Goal: Register for event/course: Register for event/course

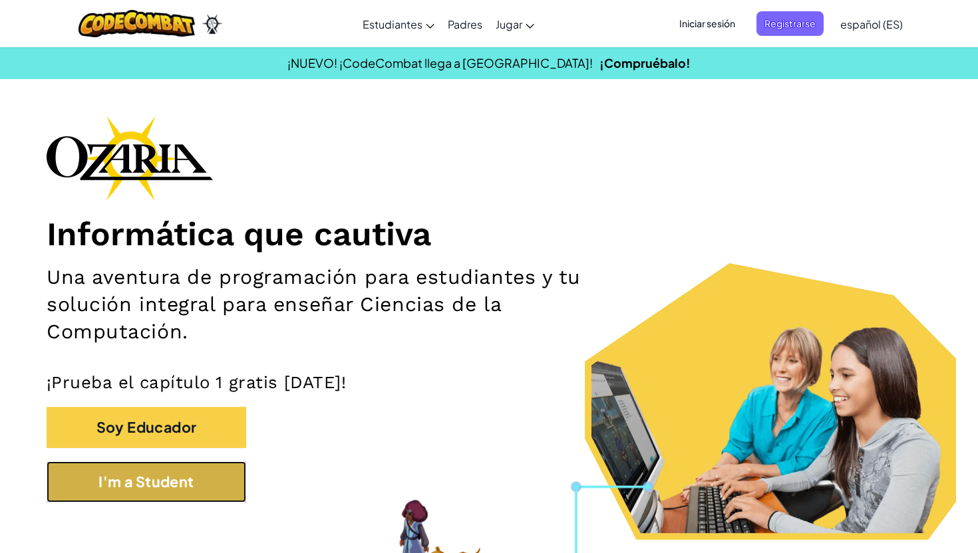
click at [166, 472] on button "I'm a Student" at bounding box center [147, 482] width 200 height 41
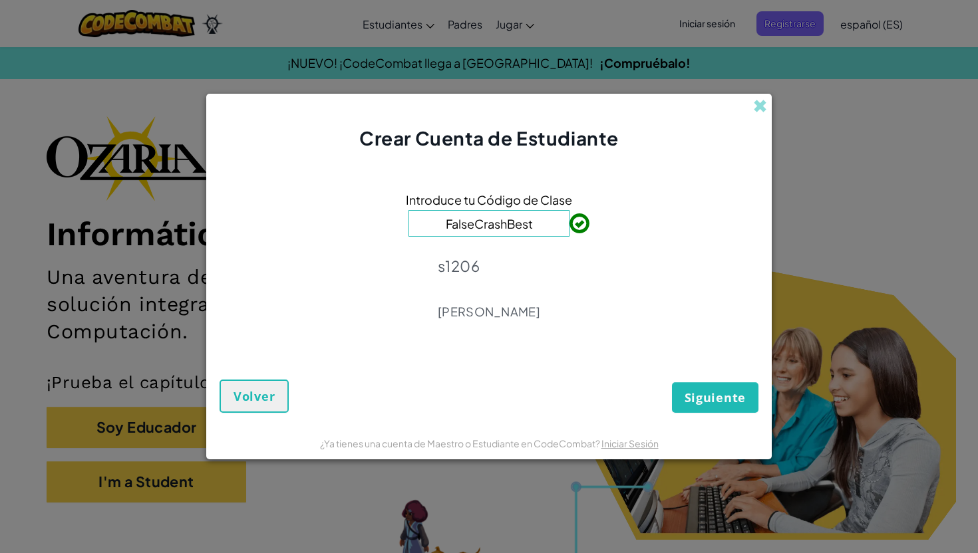
type input "FalseCrashBest"
click at [702, 401] on span "Siguiente" at bounding box center [714, 398] width 61 height 16
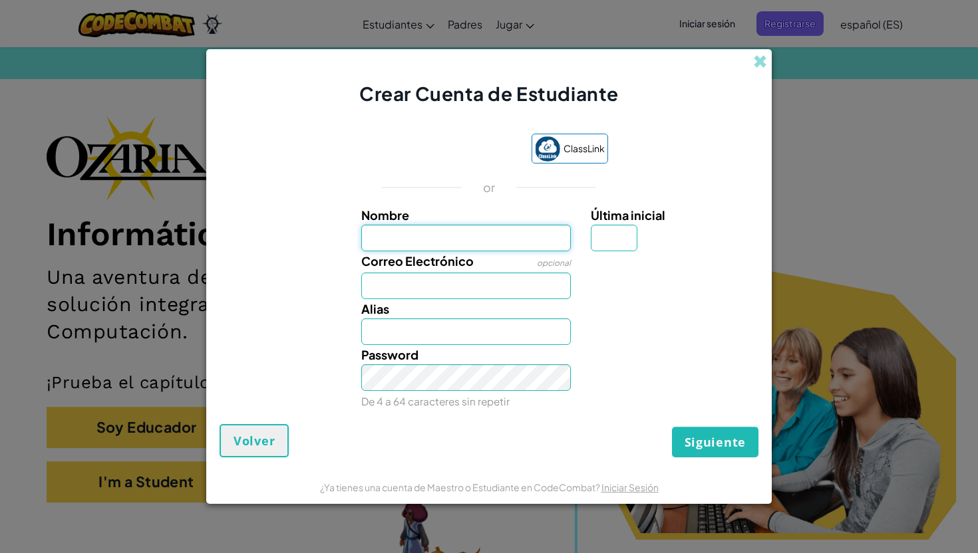
click at [488, 242] on input "Nombre" at bounding box center [466, 238] width 210 height 27
type input "Victoria"
click at [450, 327] on input "Victoria" at bounding box center [466, 332] width 210 height 27
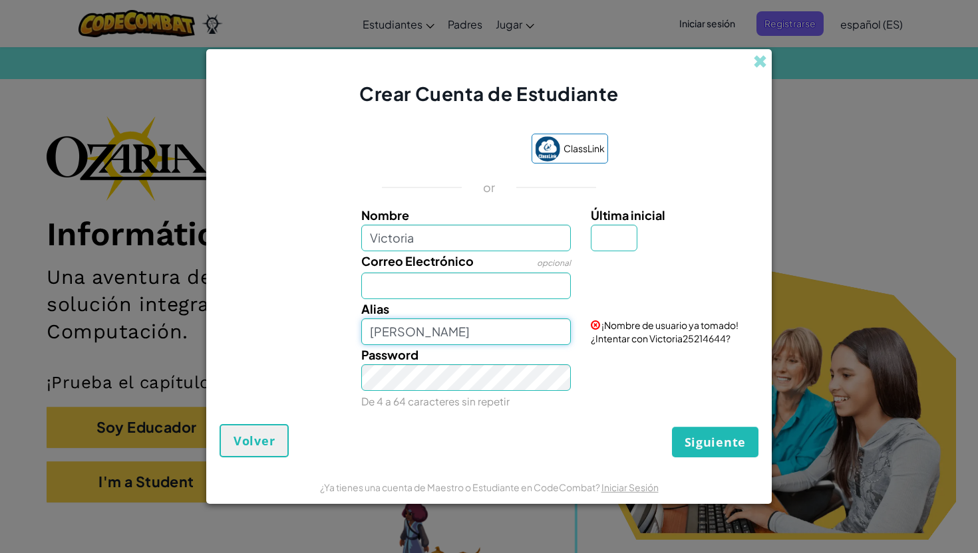
type input "Vicky"
click at [434, 279] on input "Correo Electrónico" at bounding box center [466, 286] width 210 height 27
type input "al07165567@"
click at [609, 245] on input "Última inicial" at bounding box center [614, 238] width 47 height 27
type input "B"
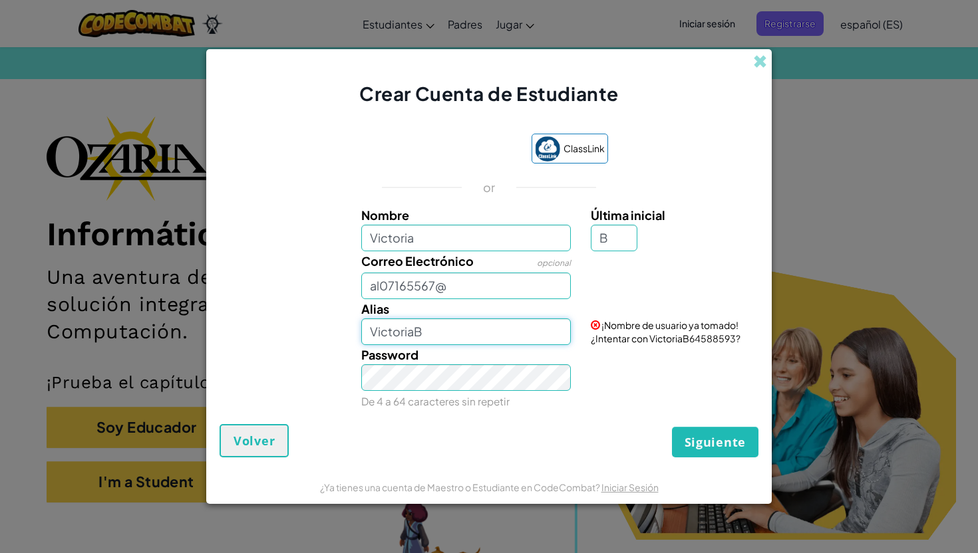
click at [497, 329] on input "VictoriaB" at bounding box center [466, 332] width 210 height 27
type input "Vicky"
click at [476, 306] on div "Alias Vicky" at bounding box center [466, 322] width 230 height 46
click at [496, 281] on input "al07165567@" at bounding box center [466, 286] width 210 height 27
type input "al07165567@tecmilenio.mx"
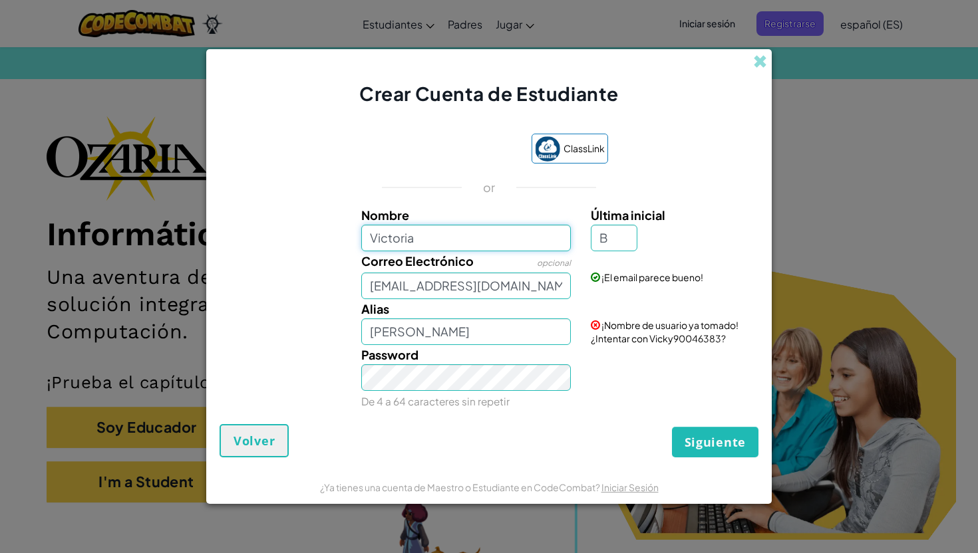
click at [501, 243] on input "Victoria" at bounding box center [466, 238] width 210 height 27
type input "Victoria"
type input "[PERSON_NAME]"
type input "B"
click at [466, 330] on input "[PERSON_NAME]" at bounding box center [466, 332] width 210 height 27
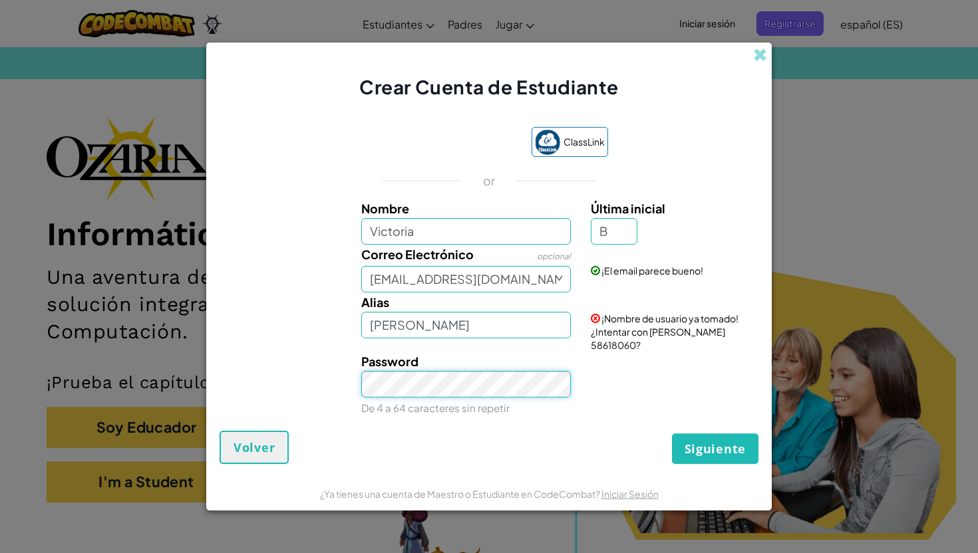
click at [325, 376] on div "Password De 4 a 64 caracteres sin repetir" at bounding box center [489, 385] width 552 height 66
click at [720, 449] on span "Siguiente" at bounding box center [714, 449] width 61 height 16
click at [513, 337] on input "Vicky" at bounding box center [466, 325] width 210 height 27
type input "V"
type input "vickybello"
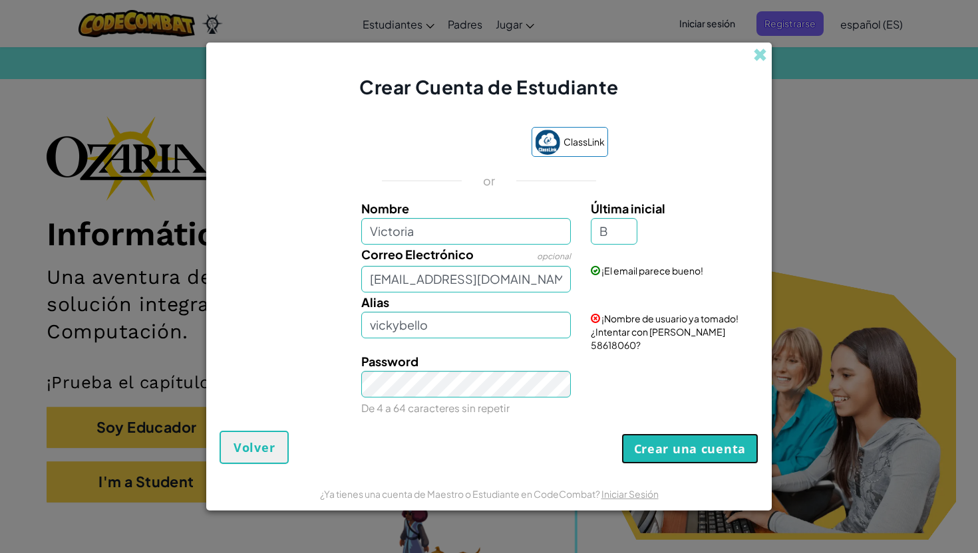
click at [656, 437] on button "Crear una cuenta" at bounding box center [689, 449] width 137 height 31
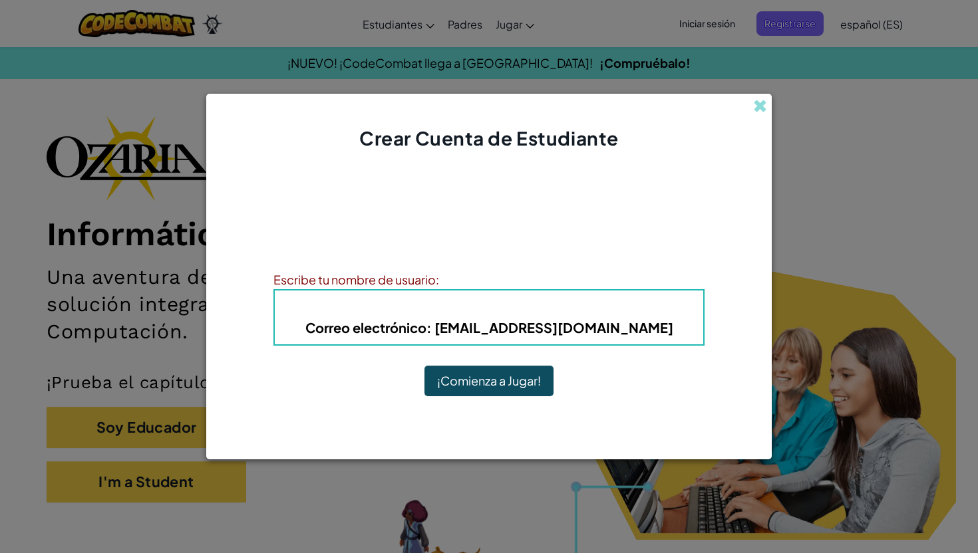
click at [456, 276] on div "Escribe tu nombre de usuario:" at bounding box center [488, 279] width 431 height 19
click at [439, 281] on div "Escribe tu nombre de usuario:" at bounding box center [488, 279] width 431 height 19
click at [464, 281] on div "Escribe tu nombre de usuario:" at bounding box center [488, 279] width 431 height 19
click at [441, 281] on div "Escribe tu nombre de usuario:" at bounding box center [488, 279] width 431 height 19
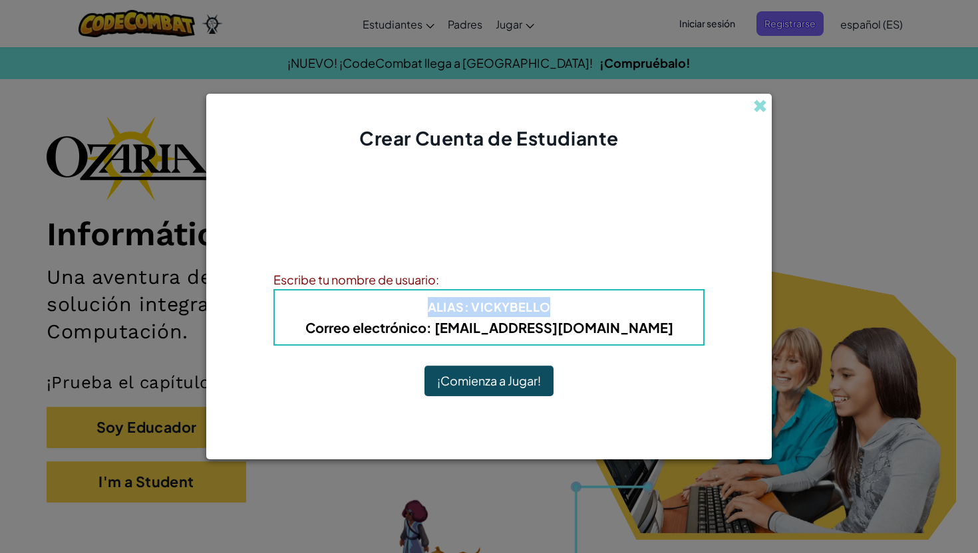
drag, startPoint x: 430, startPoint y: 311, endPoint x: 554, endPoint y: 312, distance: 123.7
click at [554, 312] on h4 "Alias : vickybello" at bounding box center [489, 307] width 402 height 20
click at [466, 264] on div "¡Cuenta creada! Anota tu información para que no la olvides. Tu profesor tambié…" at bounding box center [488, 289] width 431 height 248
drag, startPoint x: 420, startPoint y: 297, endPoint x: 585, endPoint y: 310, distance: 166.1
click at [585, 310] on h4 "Alias : vickybello" at bounding box center [489, 307] width 402 height 20
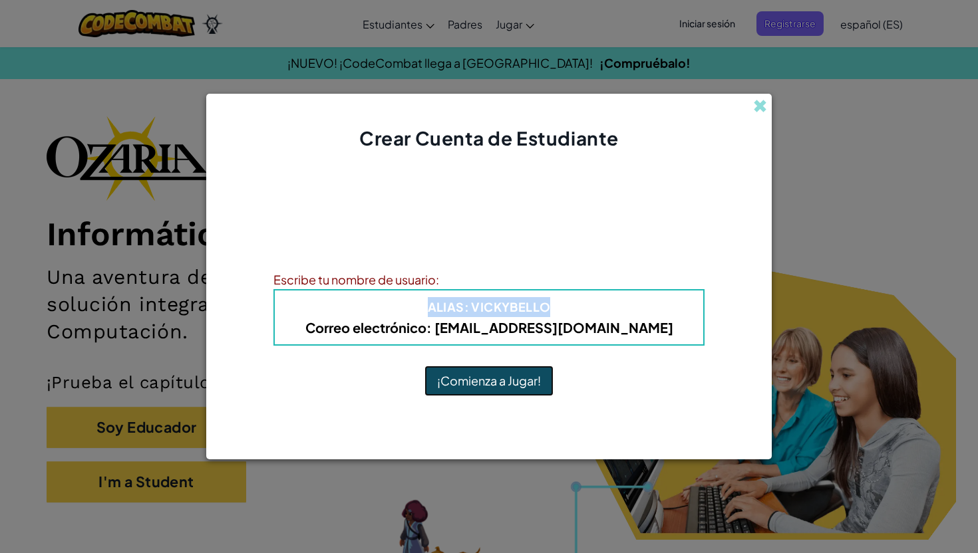
click at [509, 389] on button "¡Comienza a Jugar!" at bounding box center [488, 381] width 129 height 31
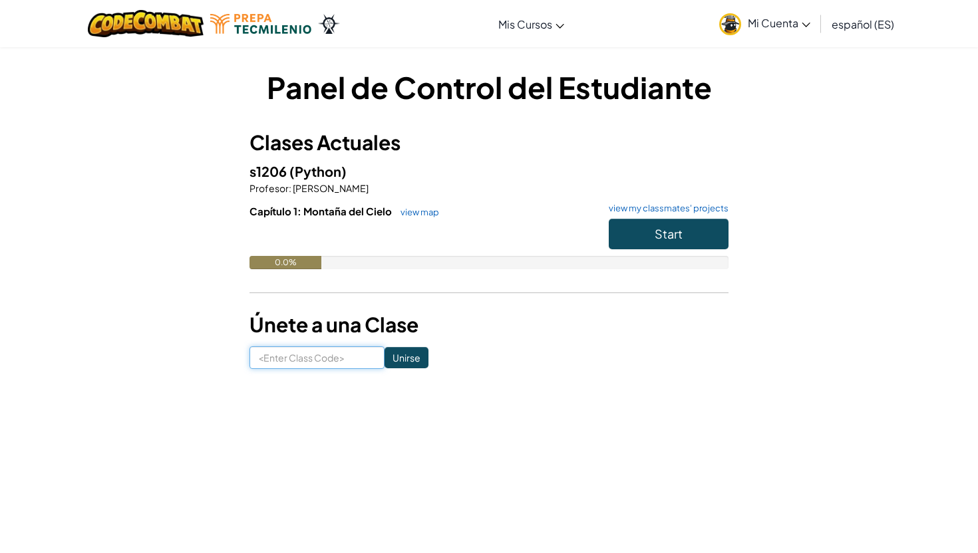
click at [321, 354] on input at bounding box center [316, 358] width 135 height 23
click at [315, 357] on input at bounding box center [316, 358] width 135 height 23
click at [289, 361] on input at bounding box center [316, 358] width 135 height 23
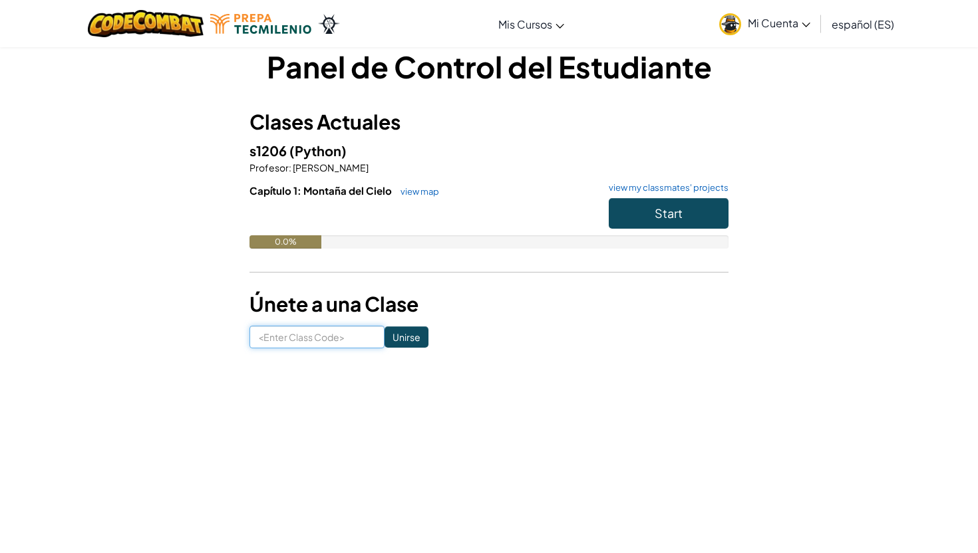
scroll to position [21, 0]
click at [301, 335] on input at bounding box center [316, 336] width 135 height 23
click at [313, 344] on input at bounding box center [316, 336] width 135 height 23
type input "FalseCrashBest"
click input "Unirse" at bounding box center [406, 336] width 44 height 21
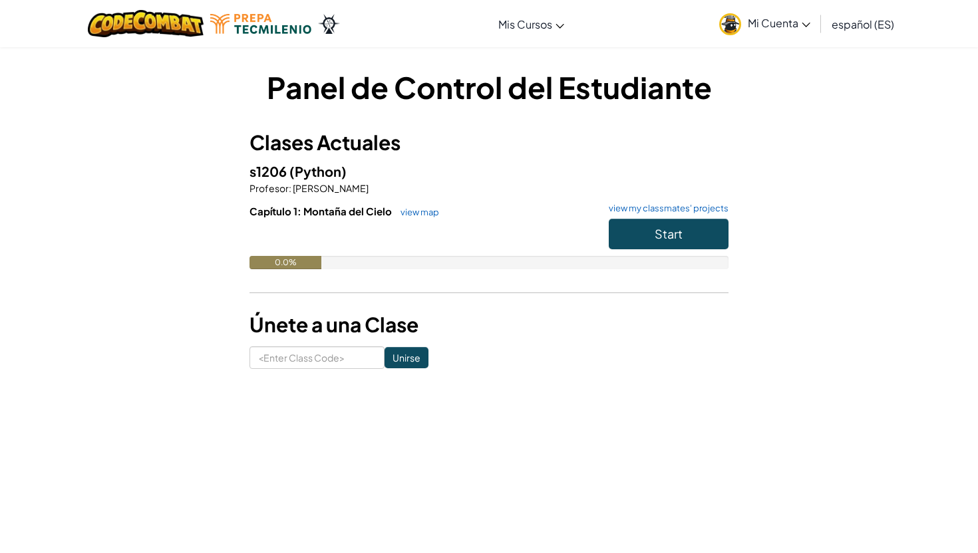
click at [766, 23] on span "Mi Cuenta" at bounding box center [779, 23] width 63 height 14
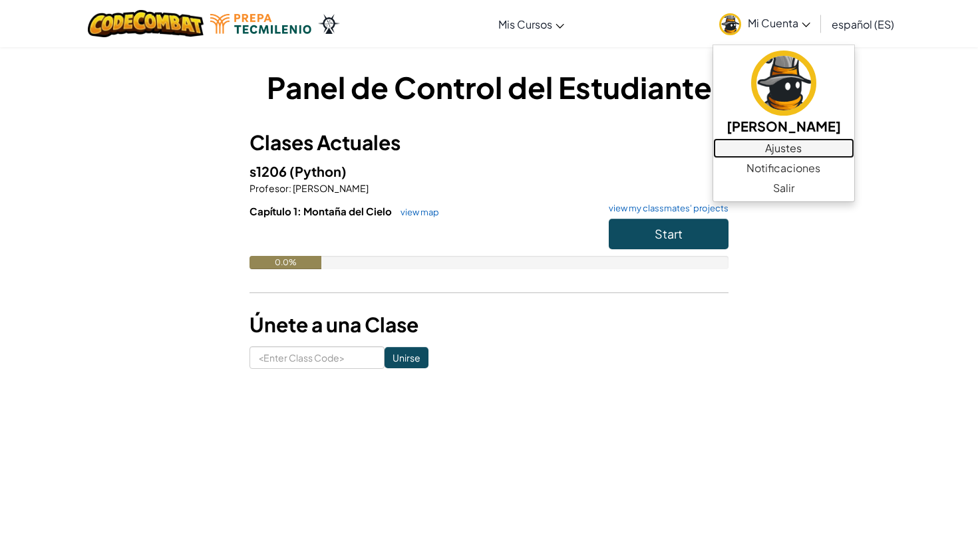
click at [767, 146] on link "Ajustes" at bounding box center [783, 148] width 141 height 20
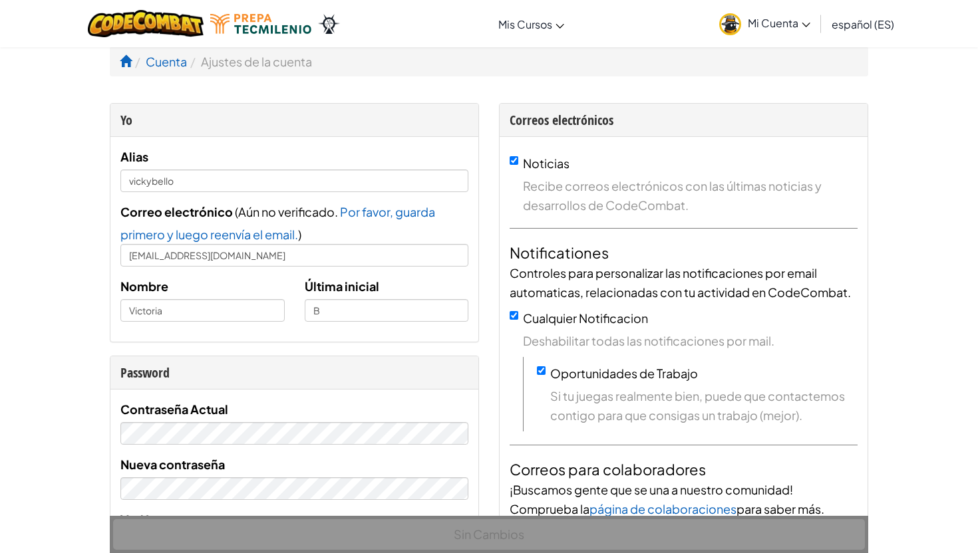
scroll to position [11, 0]
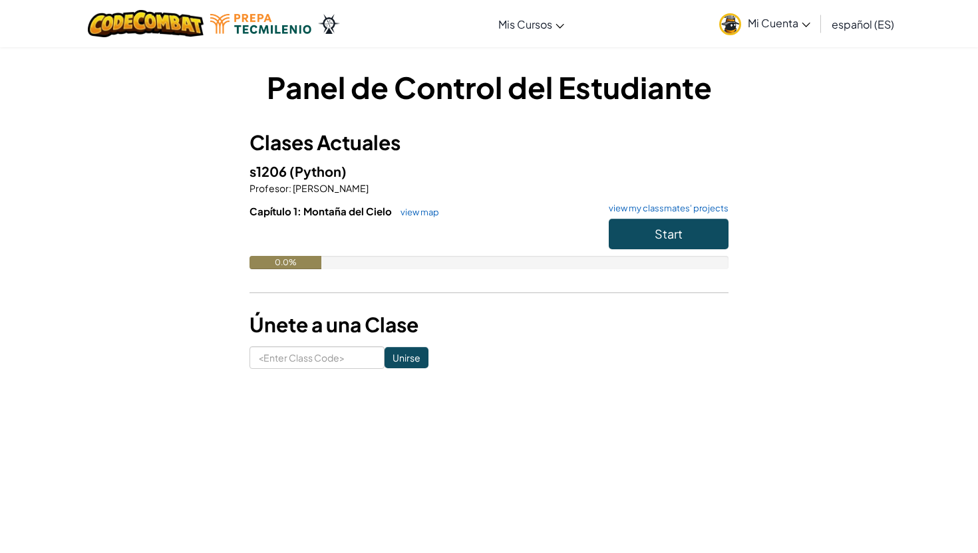
drag, startPoint x: 301, startPoint y: 150, endPoint x: 402, endPoint y: 194, distance: 110.2
click at [402, 194] on div "Clases Actuales s1206 (Python) Profesor : ANGELICA Chapa Capítulo 1: Montaña de…" at bounding box center [488, 217] width 479 height 179
click at [304, 347] on div at bounding box center [316, 358] width 135 height 23
click at [295, 366] on input at bounding box center [316, 358] width 135 height 23
type input "FalseCrashBest"
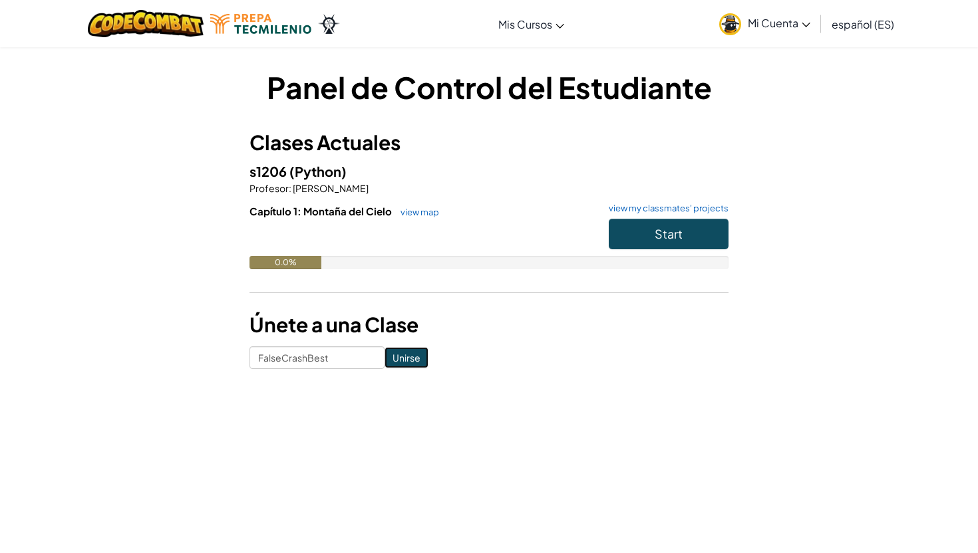
click at [384, 353] on input "Unirse" at bounding box center [406, 357] width 44 height 21
click at [325, 354] on input at bounding box center [316, 358] width 135 height 23
type input "FalseCrashBest"
click at [637, 233] on button "Start" at bounding box center [669, 234] width 120 height 31
click at [289, 357] on input at bounding box center [316, 358] width 135 height 23
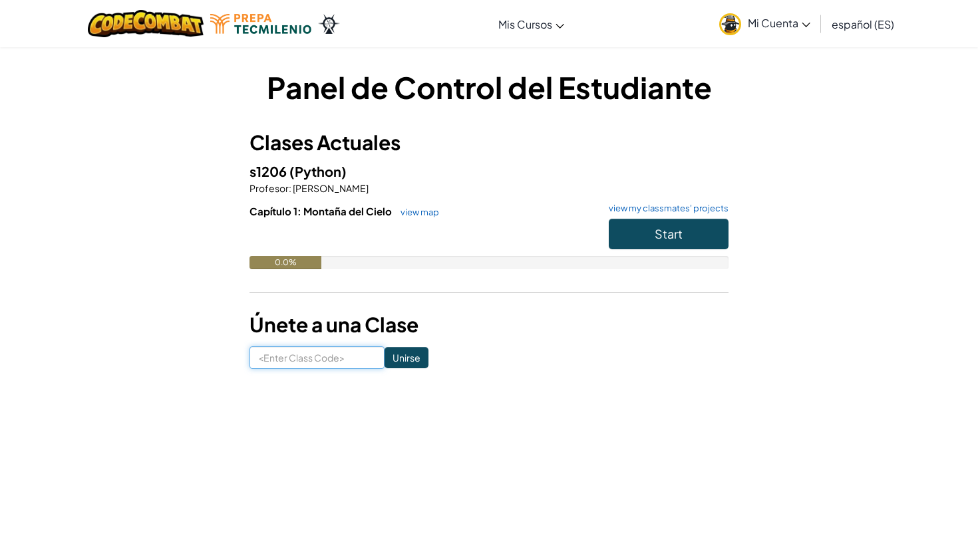
type input "FalseCrashBest"
click at [396, 359] on input "Unirse" at bounding box center [406, 357] width 44 height 21
click at [738, 15] on link "Mi Cuenta" at bounding box center [764, 24] width 104 height 42
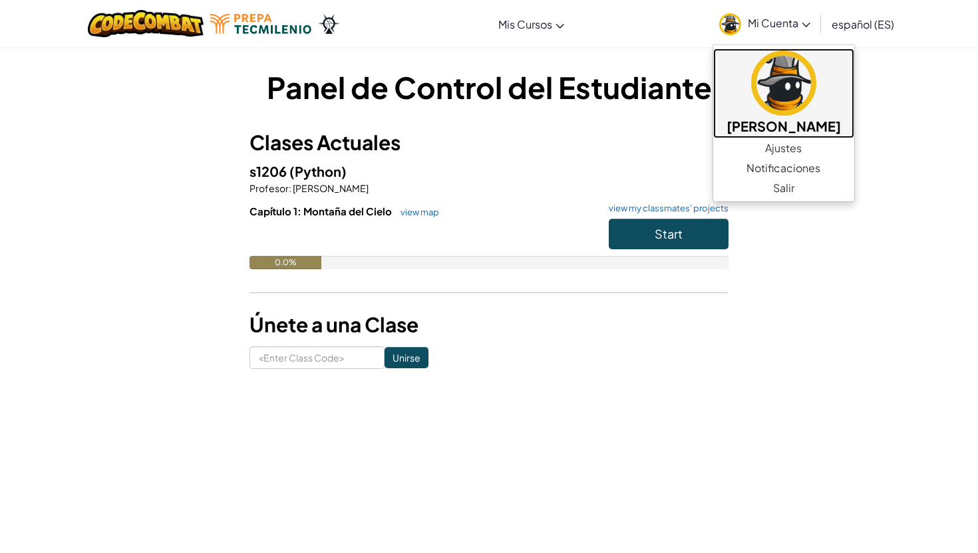
click at [756, 96] on img at bounding box center [783, 83] width 65 height 65
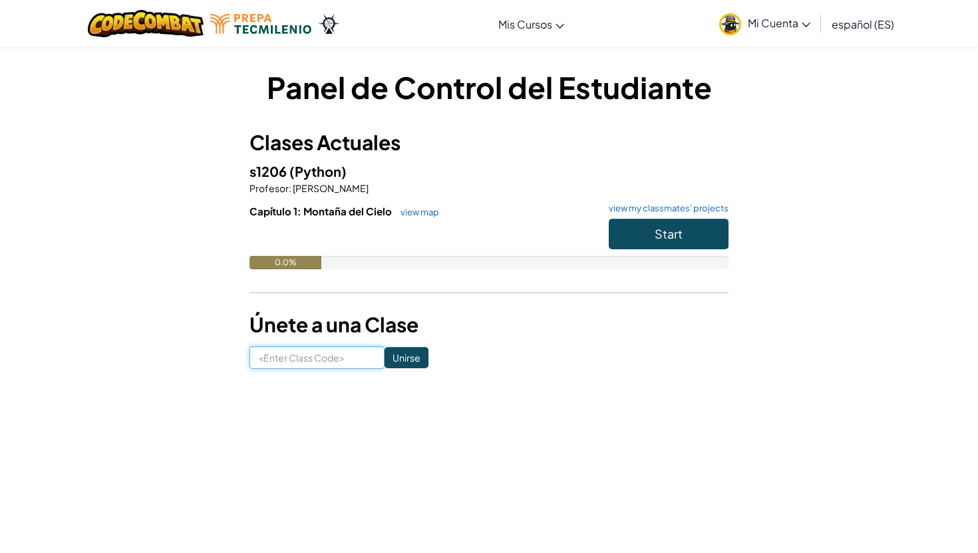
click at [273, 364] on input at bounding box center [316, 358] width 135 height 23
type input "FalseCrashBest"
click at [384, 360] on input "Unirse" at bounding box center [406, 357] width 44 height 21
click at [345, 362] on input at bounding box center [316, 358] width 135 height 23
click at [489, 308] on div "Panel de Control del Estudiante Clases Actuales s1206 (Python) Profesor : [PERS…" at bounding box center [488, 218] width 479 height 303
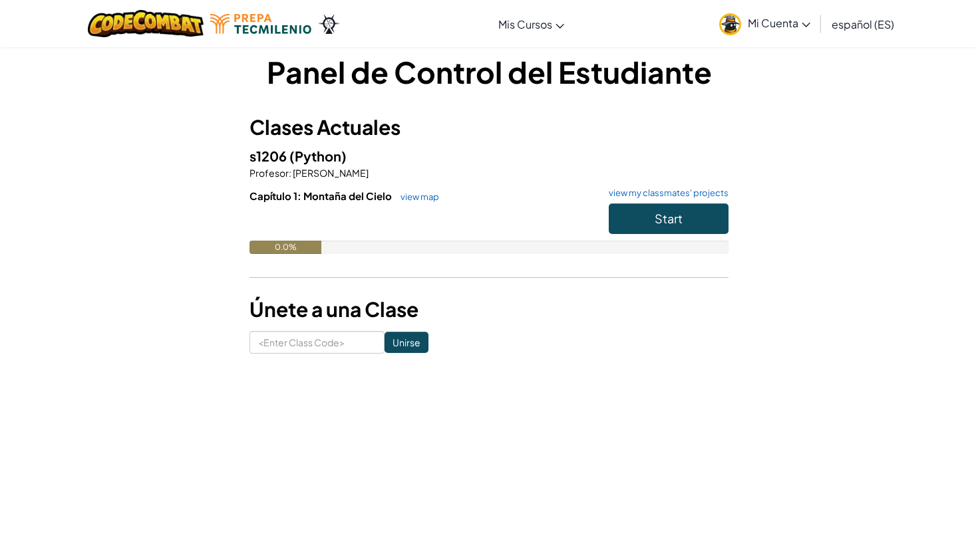
scroll to position [14, 0]
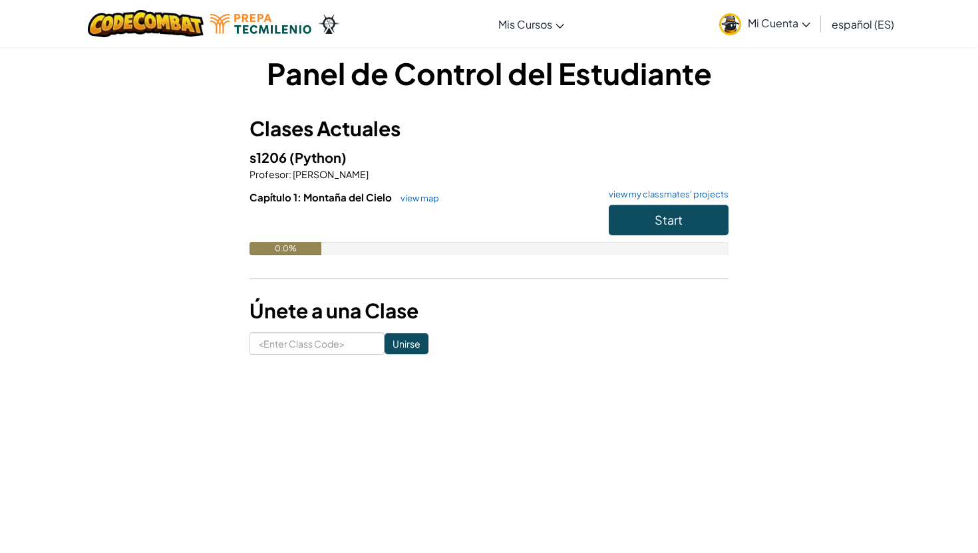
click at [838, 25] on span "español (ES)" at bounding box center [862, 24] width 63 height 14
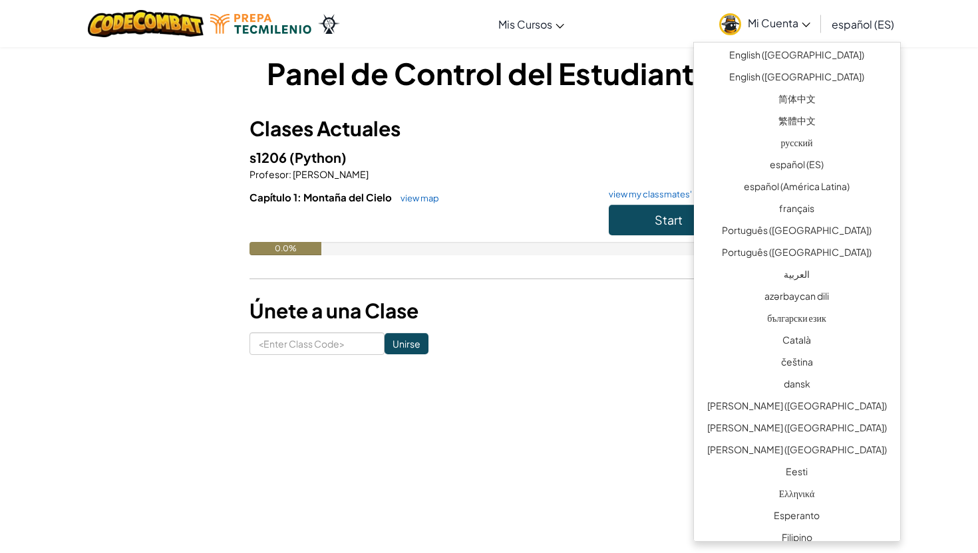
click at [838, 25] on span "español (ES)" at bounding box center [862, 24] width 63 height 14
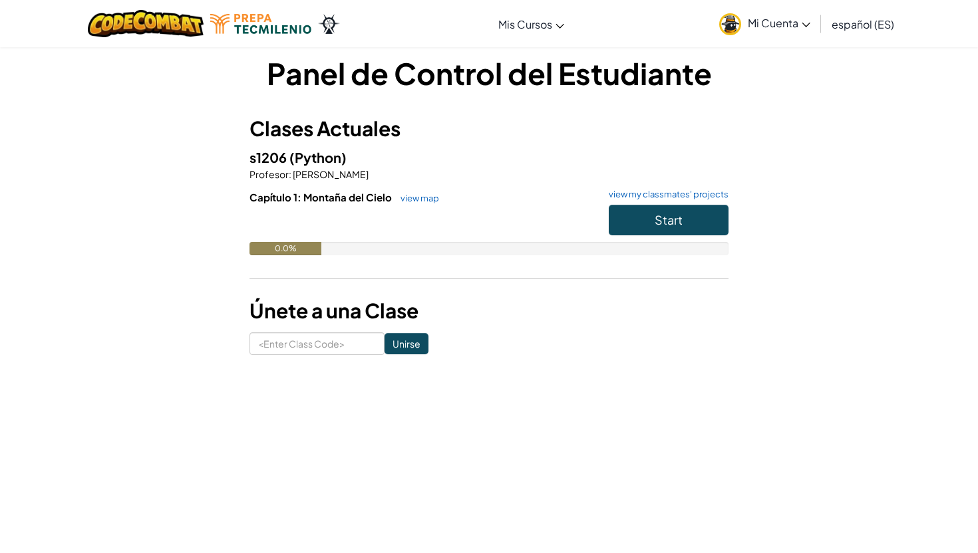
click at [847, 33] on link "español (ES)" at bounding box center [863, 24] width 76 height 36
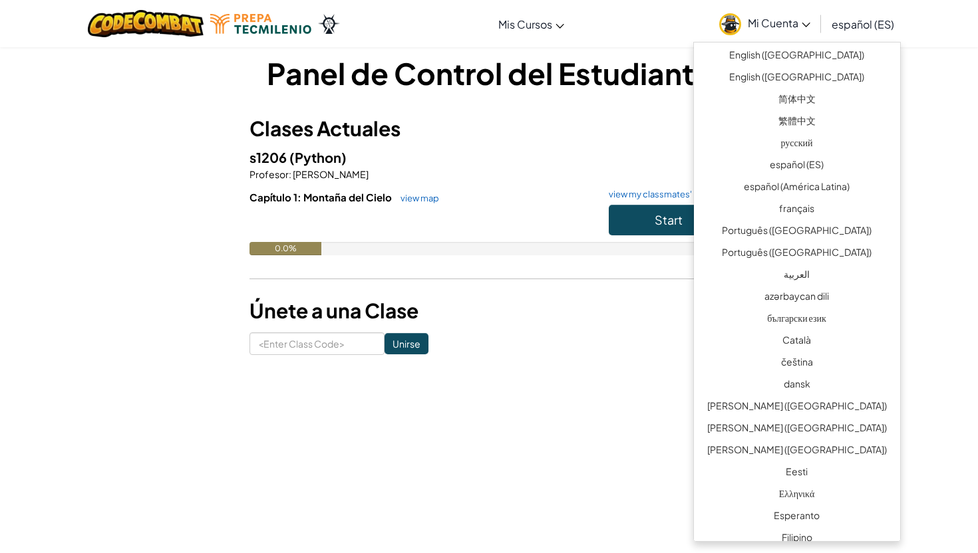
click at [636, 125] on h3 "Clases Actuales" at bounding box center [488, 129] width 479 height 30
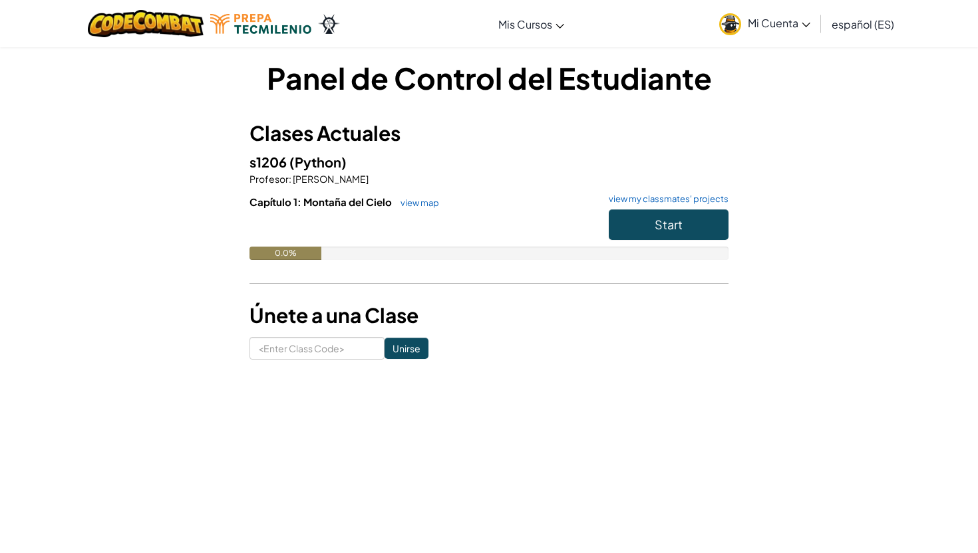
scroll to position [0, 0]
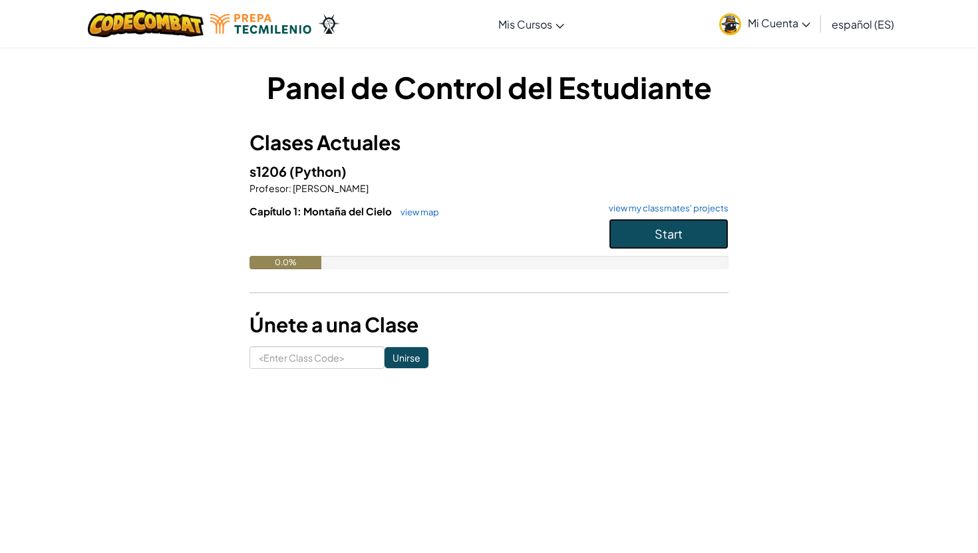
click at [672, 231] on span "Start" at bounding box center [668, 233] width 28 height 15
